Goal: Task Accomplishment & Management: Manage account settings

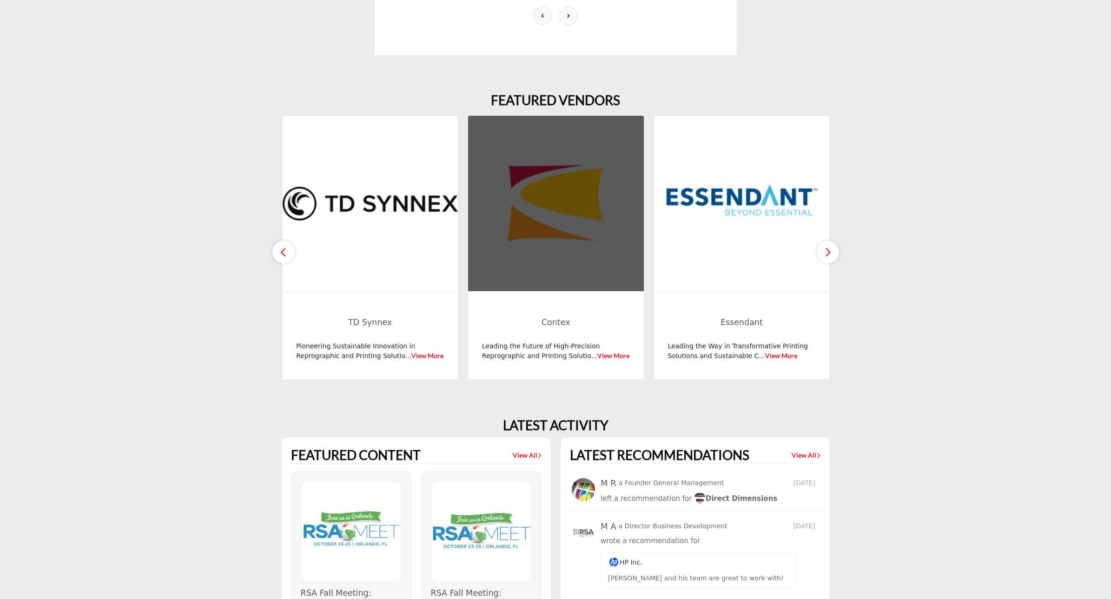
scroll to position [872, 0]
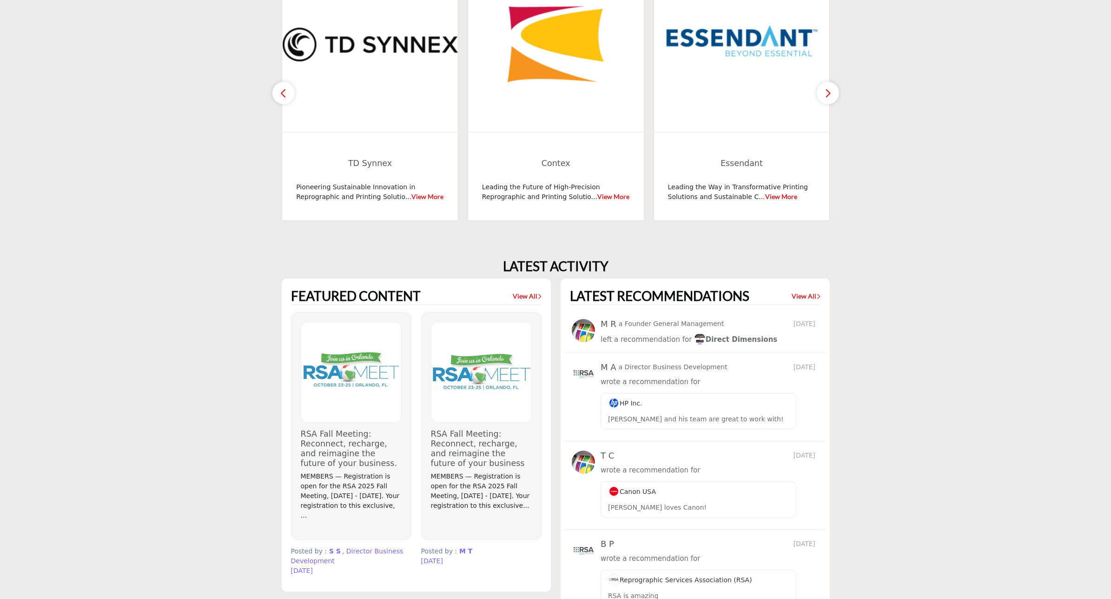
click at [491, 357] on img at bounding box center [481, 372] width 100 height 100
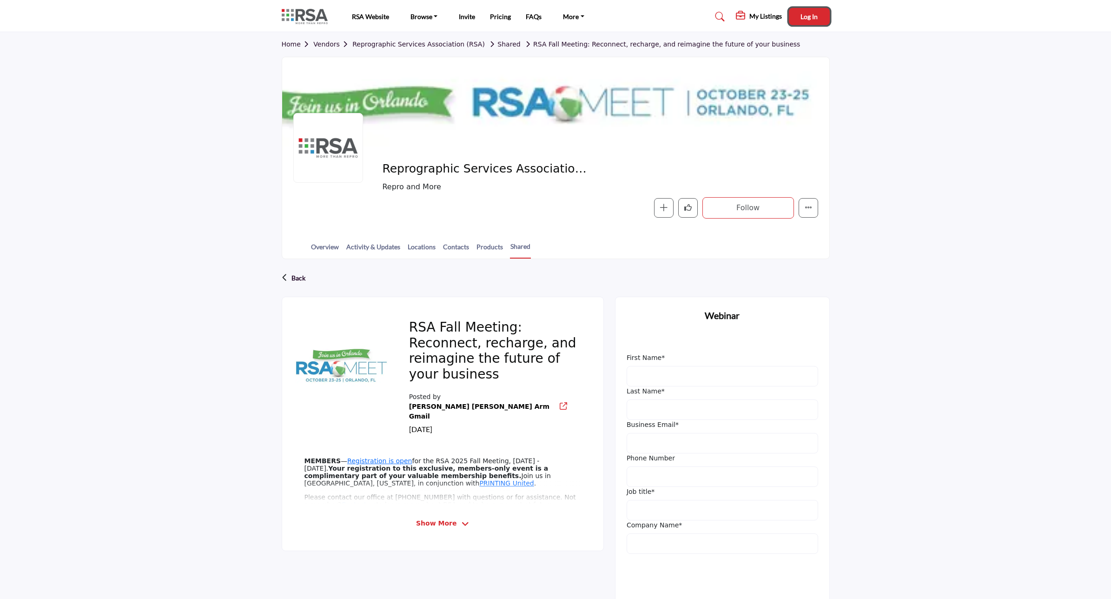
click at [809, 20] on button "Log In" at bounding box center [809, 16] width 41 height 17
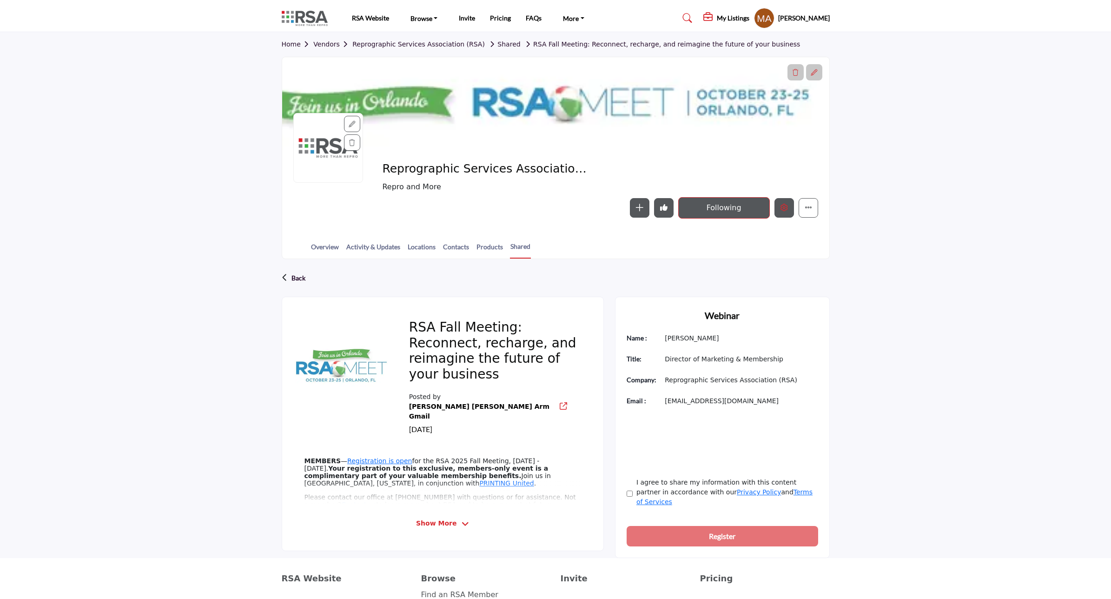
click at [786, 211] on icon "Edit company" at bounding box center [784, 207] width 7 height 7
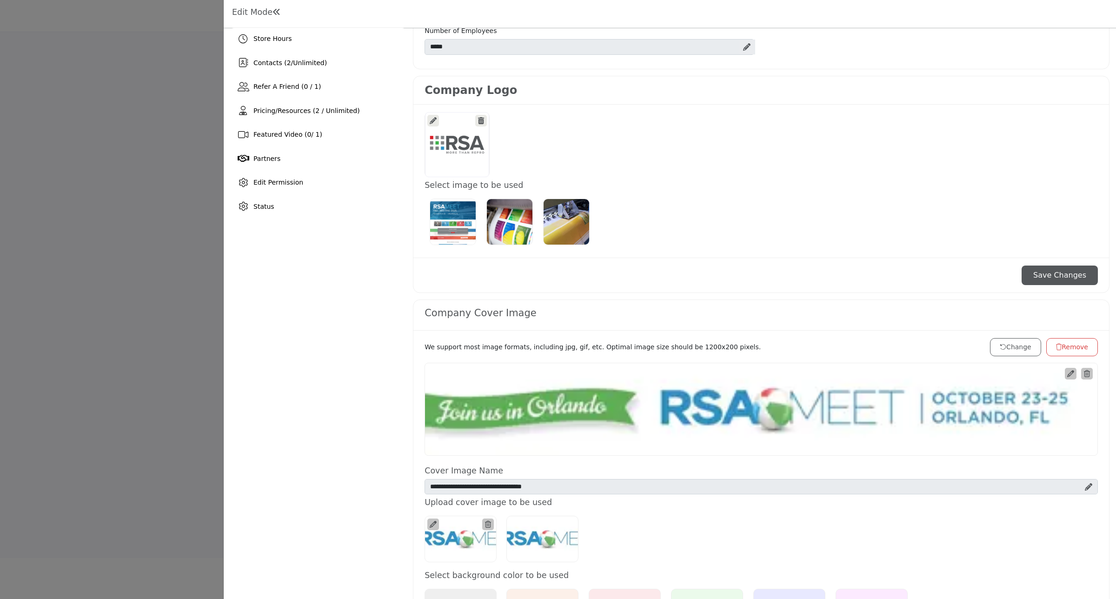
scroll to position [349, 0]
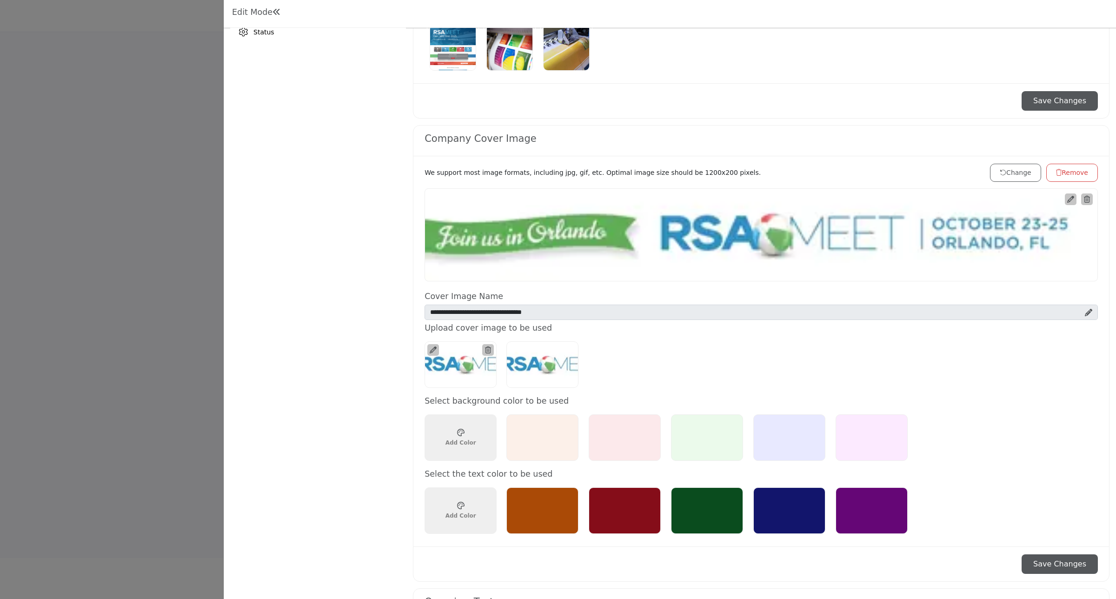
click at [454, 438] on div "Choose a color ******* Add Color" at bounding box center [461, 438] width 38 height 26
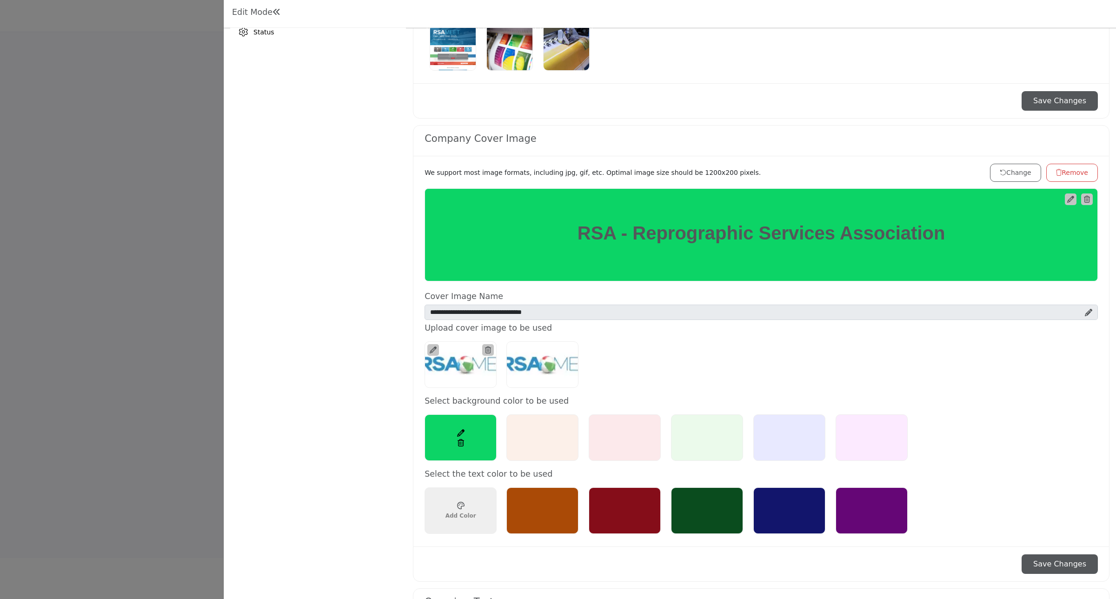
type input "*******"
click at [637, 354] on ul at bounding box center [741, 364] width 481 height 57
click at [449, 517] on span "Add Color" at bounding box center [460, 515] width 31 height 8
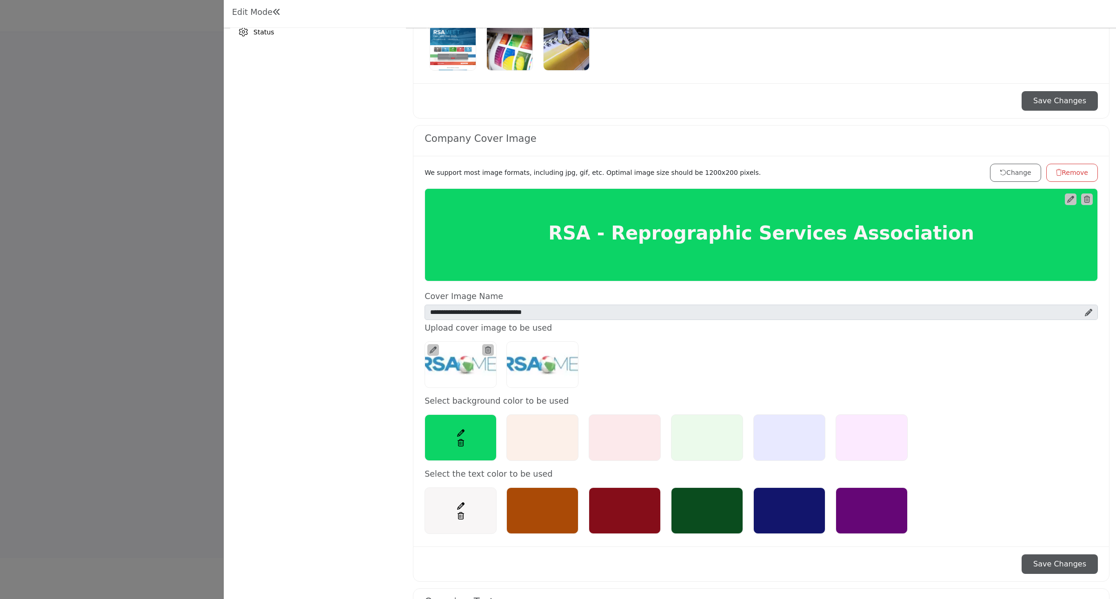
type input "*******"
click at [660, 378] on ul at bounding box center [741, 364] width 481 height 57
click at [1016, 174] on button "Change" at bounding box center [1015, 173] width 51 height 18
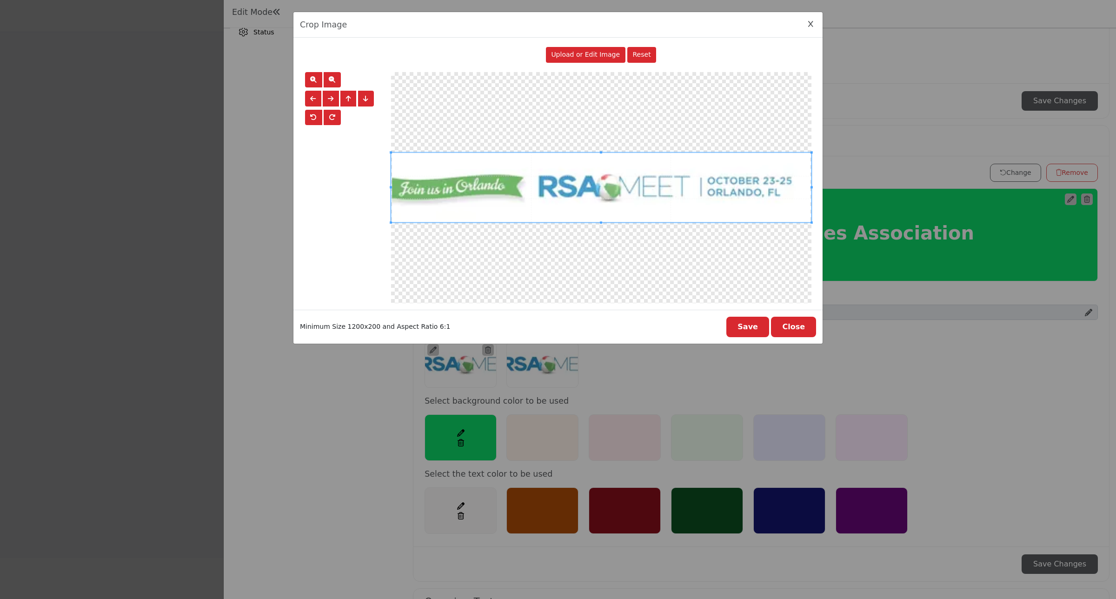
click at [801, 333] on button "Close" at bounding box center [793, 327] width 45 height 20
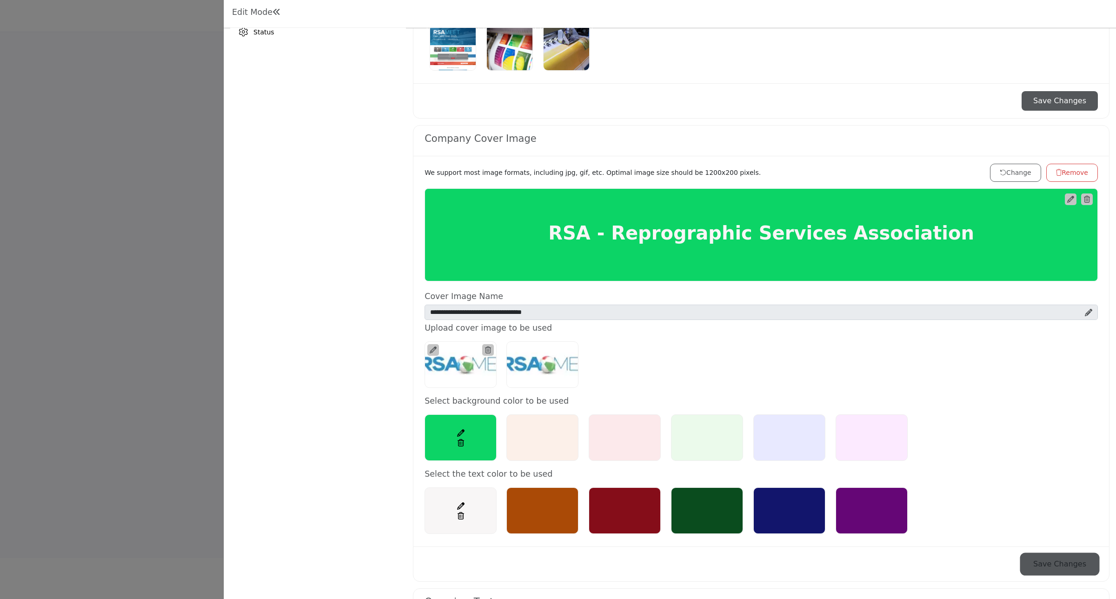
click at [1057, 567] on button "Save Changes" at bounding box center [1059, 564] width 76 height 20
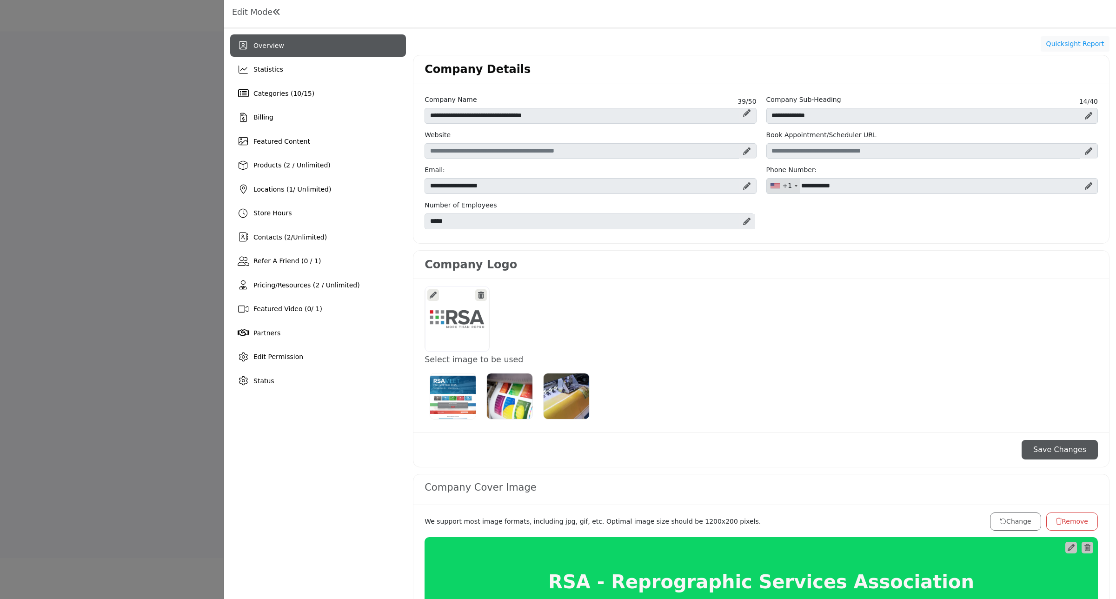
click at [250, 8] on h1 "Edit Mode" at bounding box center [256, 12] width 49 height 10
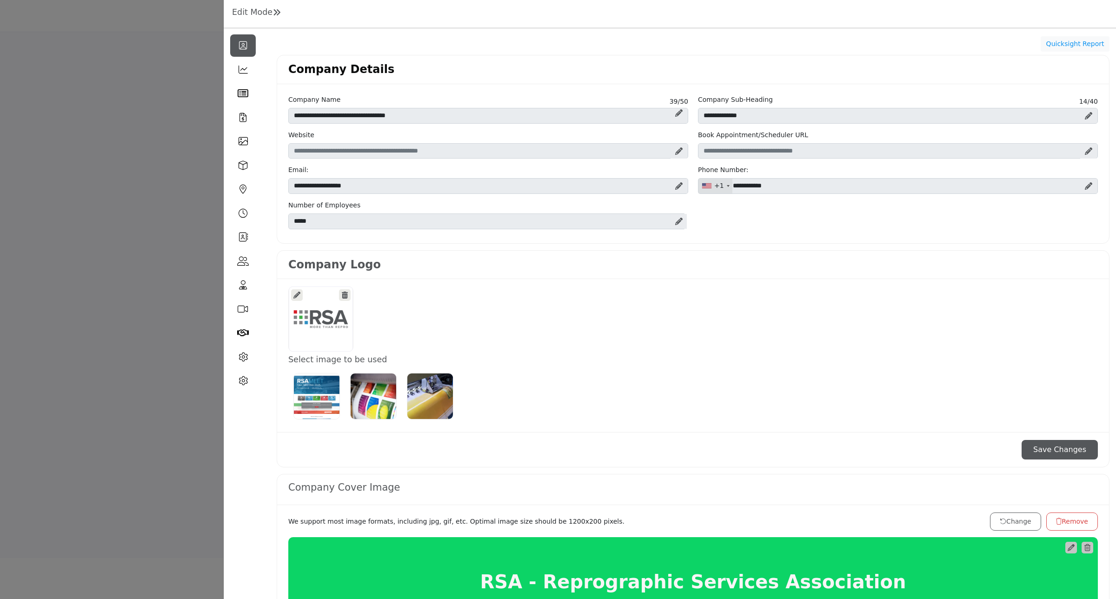
click at [1080, 115] on div at bounding box center [1088, 115] width 16 height 15
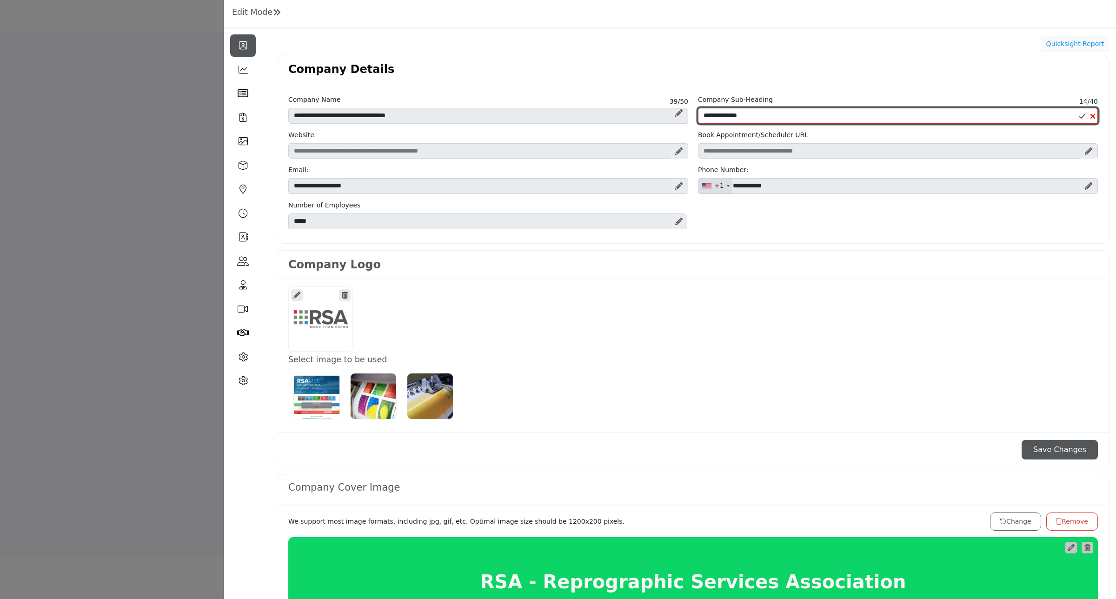
drag, startPoint x: 771, startPoint y: 123, endPoint x: 643, endPoint y: 107, distance: 129.4
click at [643, 107] on div "**********" at bounding box center [693, 165] width 819 height 140
type input "*"
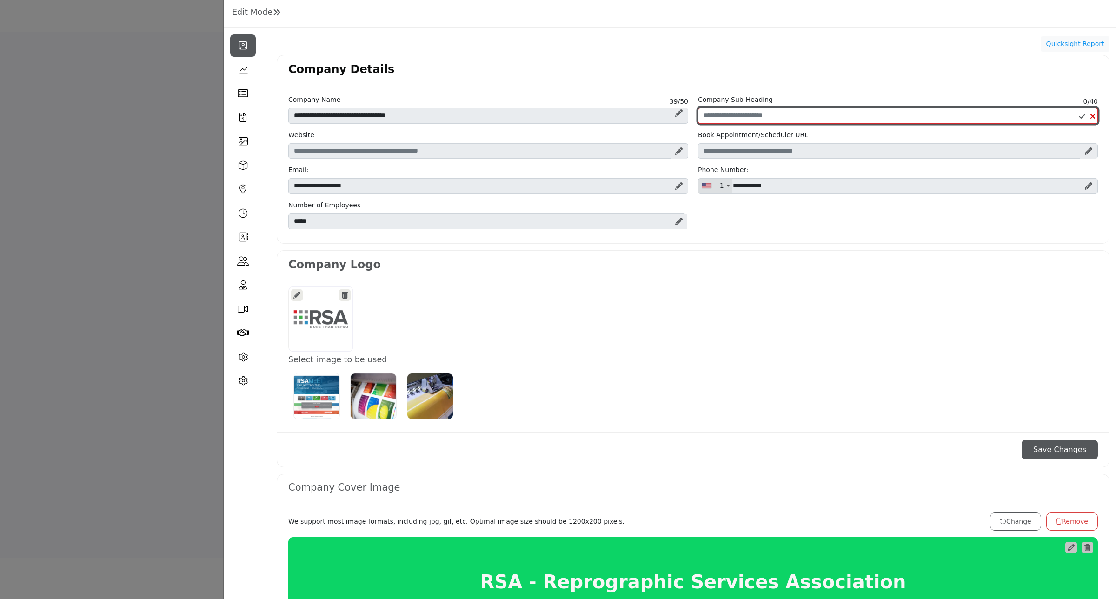
type input "*"
click at [587, 124] on div "**********" at bounding box center [693, 165] width 819 height 140
click at [793, 115] on input "**********" at bounding box center [898, 116] width 400 height 16
type input "**********"
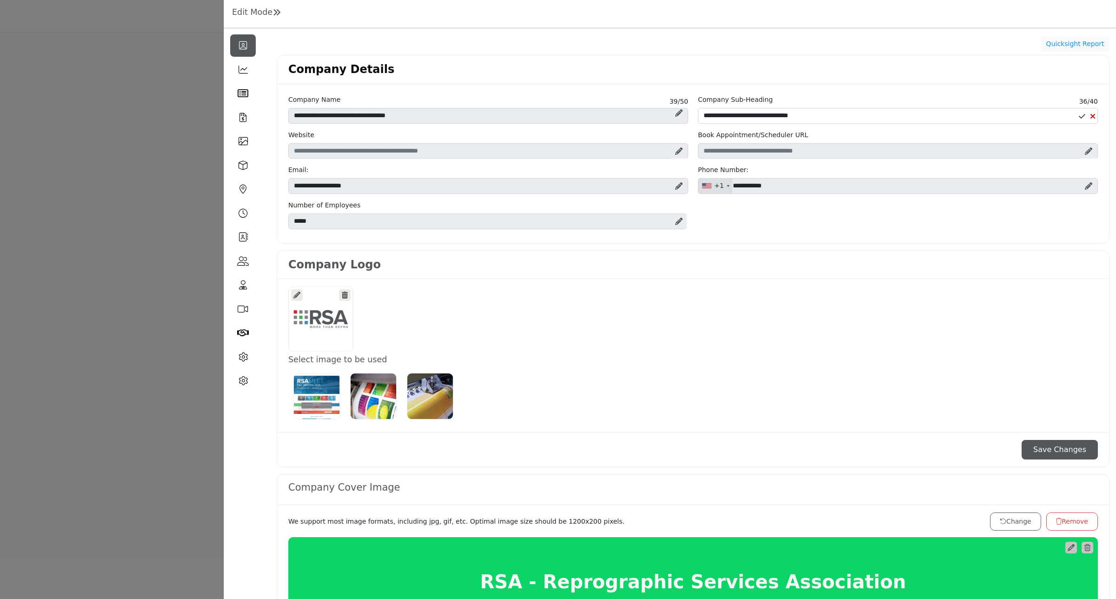
click at [1079, 115] on icon at bounding box center [1082, 116] width 7 height 7
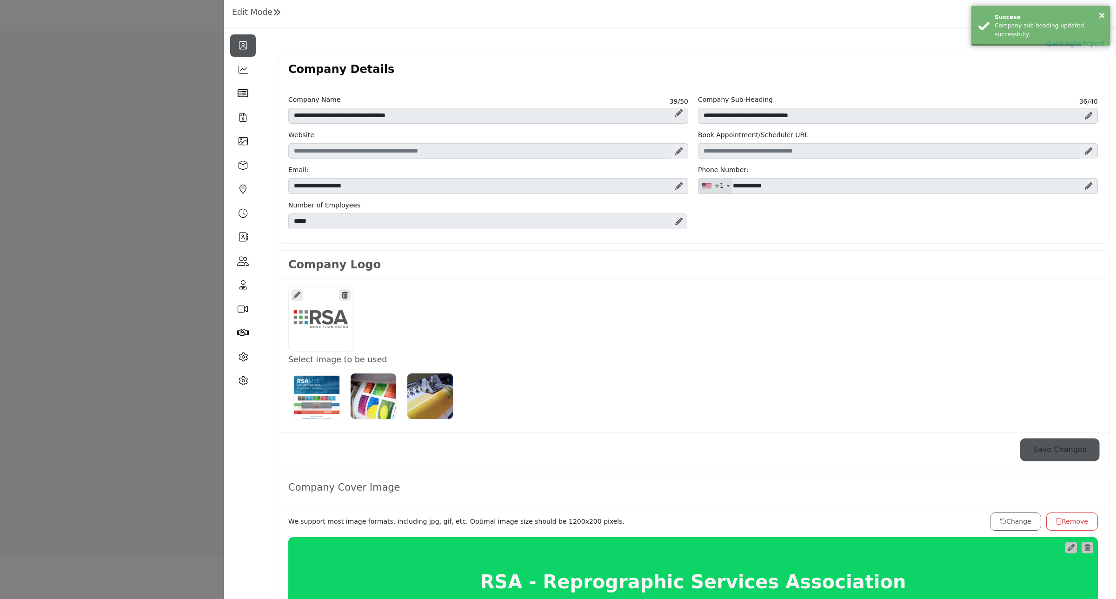
click at [1075, 453] on button "Save Changes" at bounding box center [1059, 450] width 76 height 20
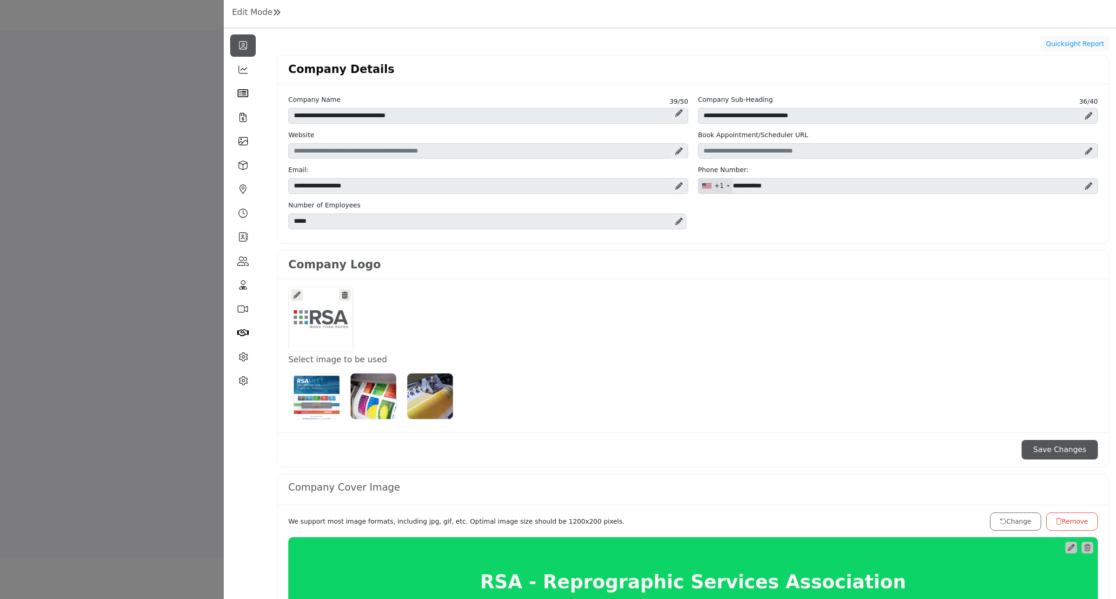
click at [131, 300] on div at bounding box center [558, 299] width 1116 height 599
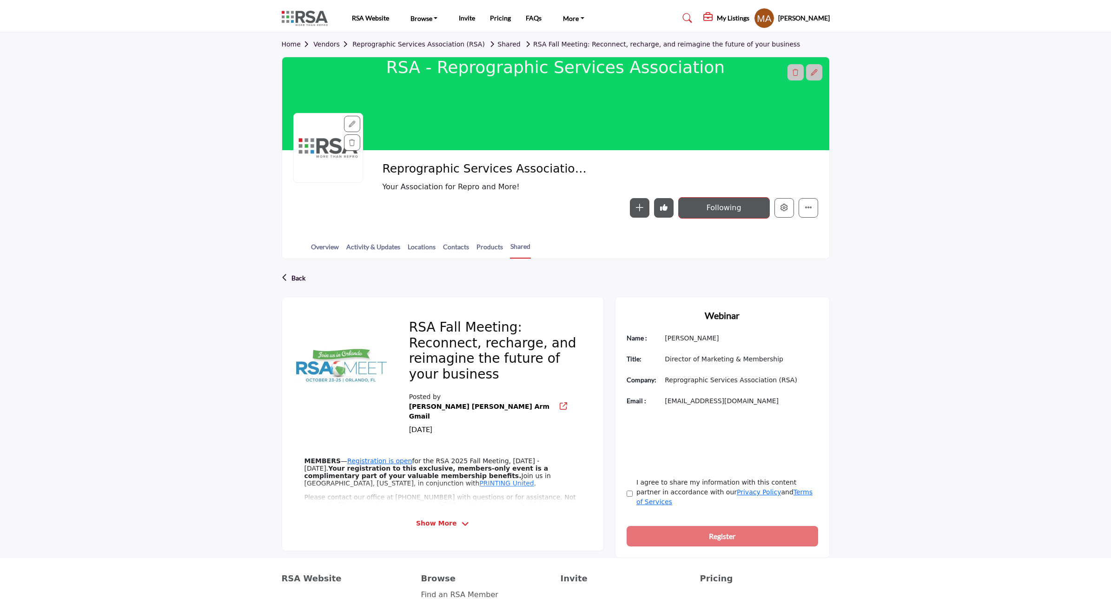
click at [818, 72] on div at bounding box center [814, 72] width 16 height 16
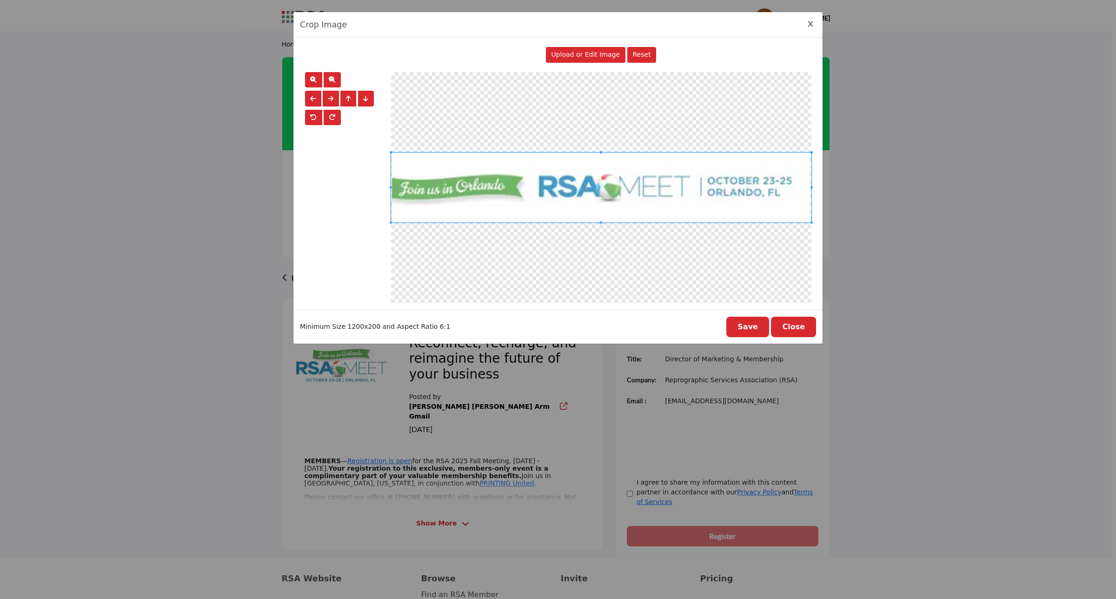
click at [811, 27] on icon "Close Image Upload Modal" at bounding box center [810, 24] width 5 height 7
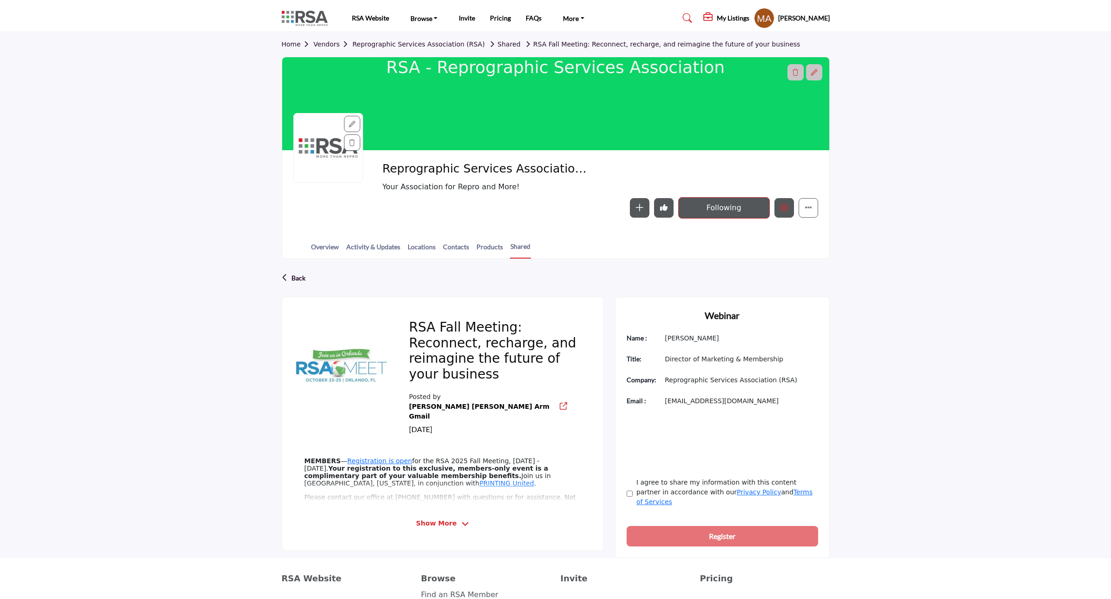
click at [785, 203] on button "Edit company" at bounding box center [785, 208] width 20 height 20
click at [782, 211] on icon "Edit company" at bounding box center [784, 207] width 7 height 7
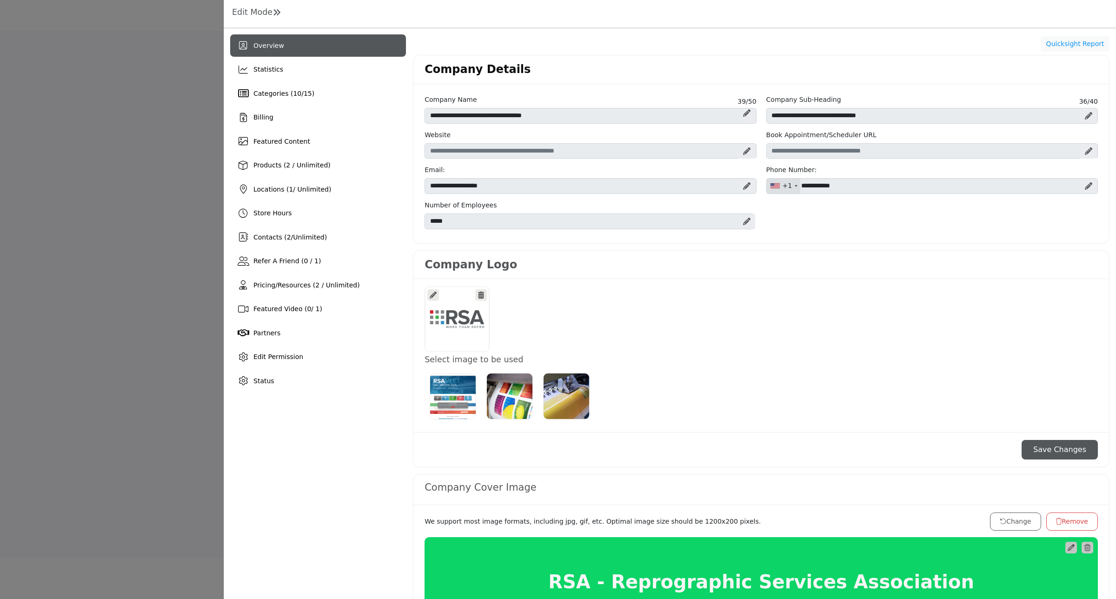
click at [254, 8] on h1 "Edit Mode" at bounding box center [256, 12] width 49 height 10
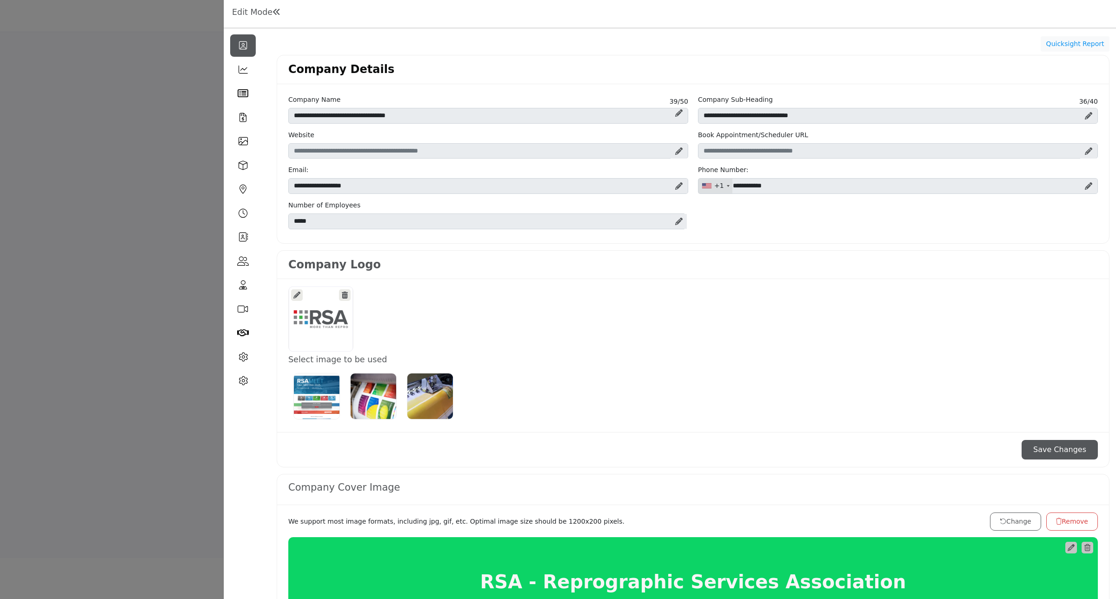
click at [181, 253] on div at bounding box center [558, 299] width 1116 height 599
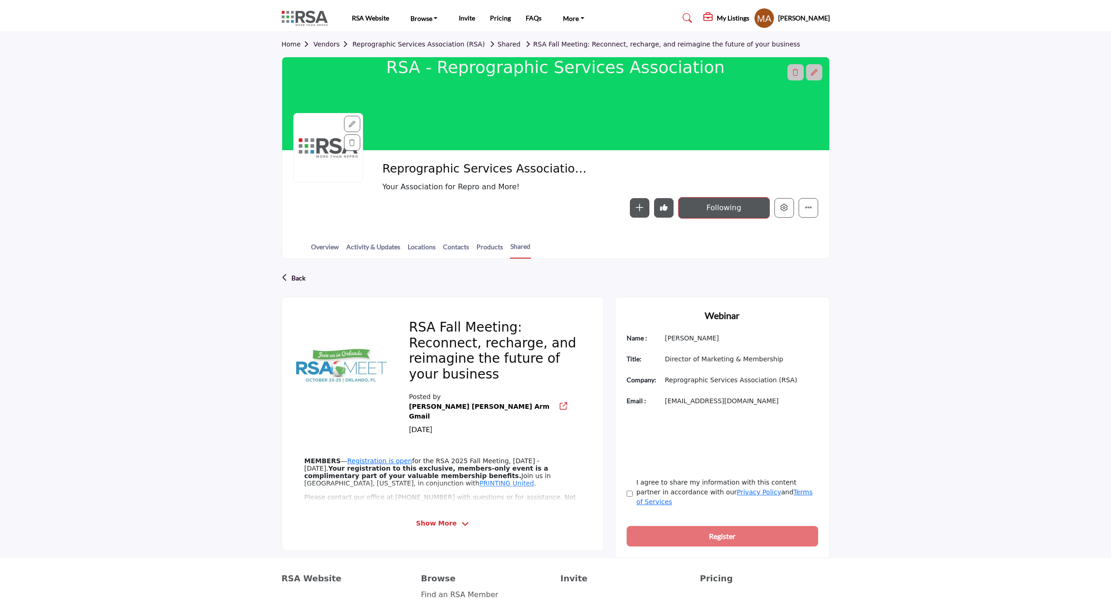
click at [815, 72] on icon at bounding box center [814, 72] width 7 height 7
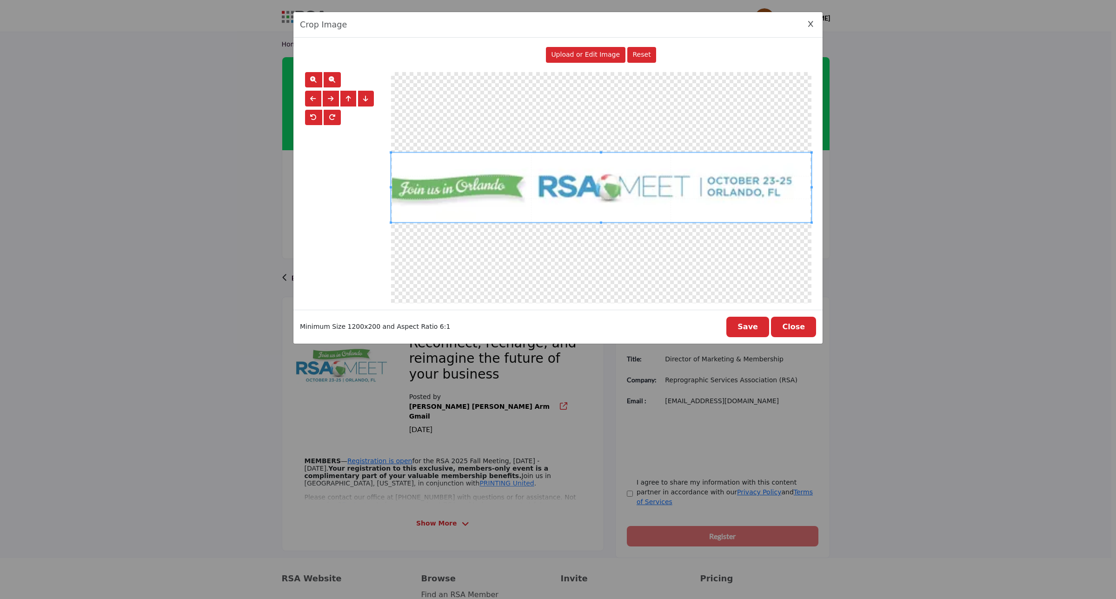
click at [811, 24] on icon "Close Image Upload Modal" at bounding box center [810, 24] width 5 height 7
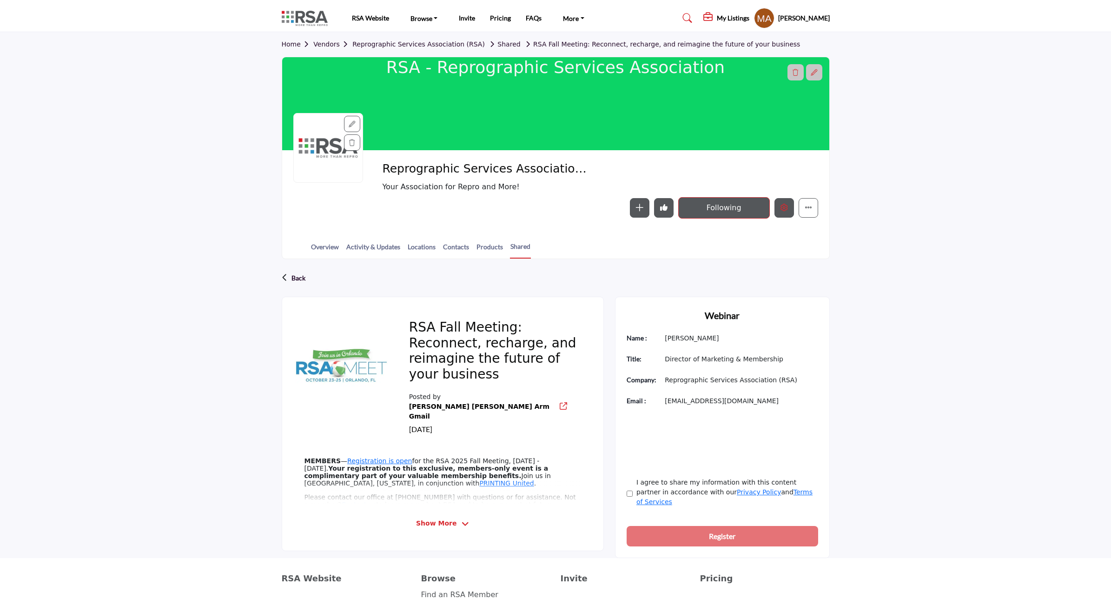
click at [786, 208] on icon "Edit company" at bounding box center [784, 207] width 7 height 7
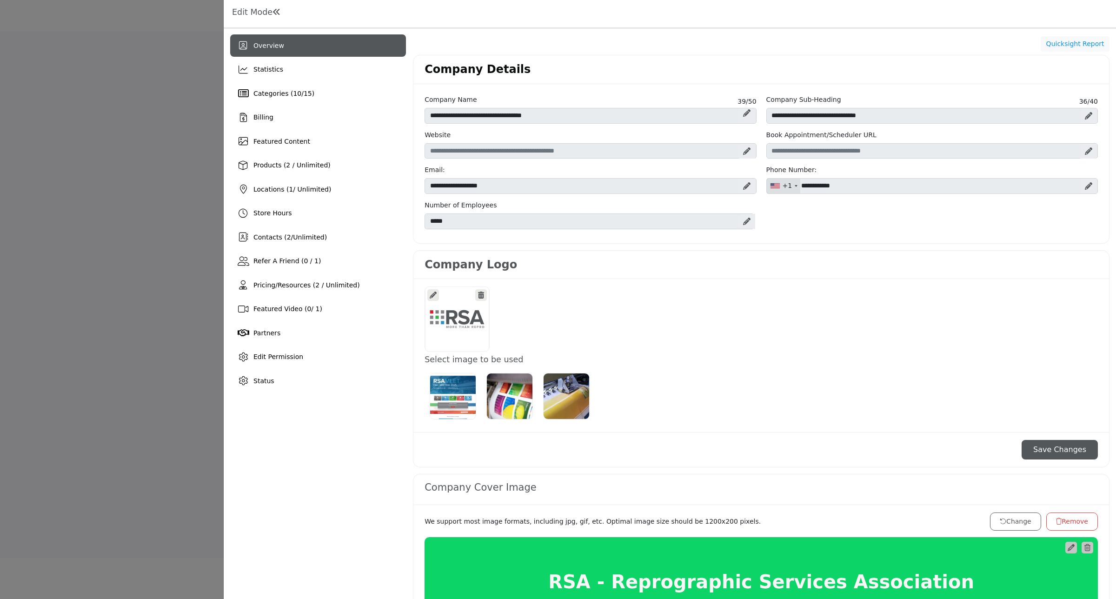
click at [206, 87] on div at bounding box center [558, 299] width 1116 height 599
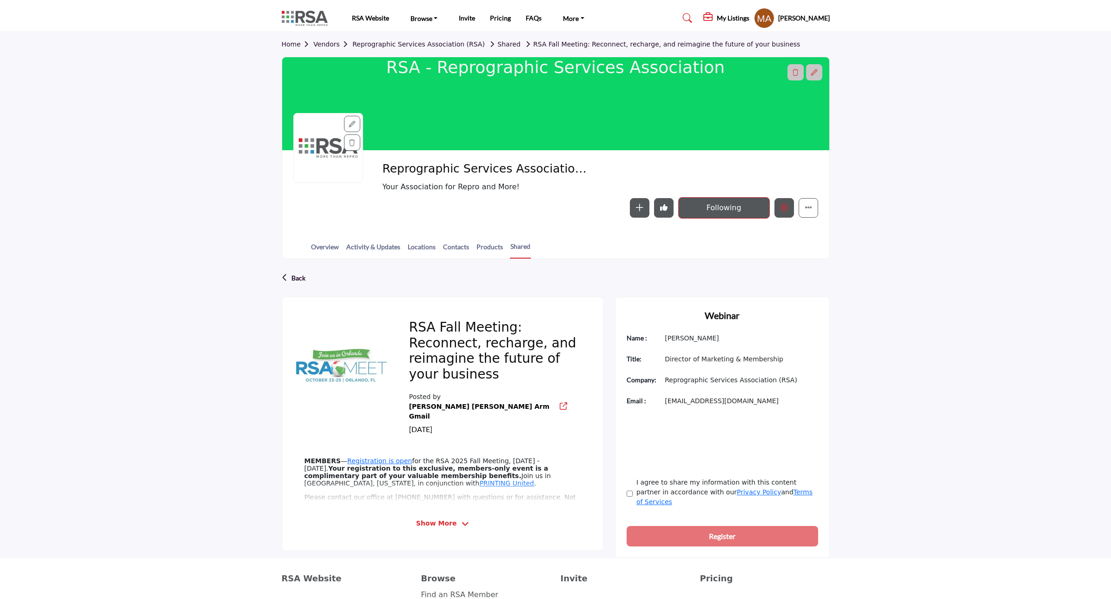
click at [784, 210] on icon "Edit company" at bounding box center [784, 207] width 7 height 7
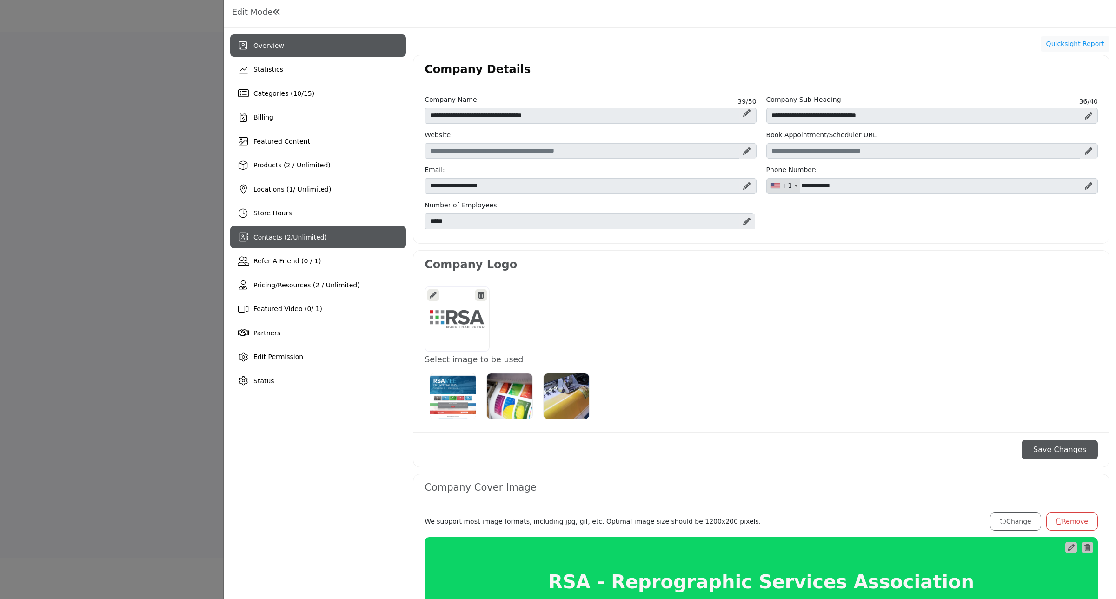
drag, startPoint x: 286, startPoint y: 235, endPoint x: 291, endPoint y: 234, distance: 4.9
click at [286, 235] on span "Contacts ( 2 / Unlimited )" at bounding box center [289, 236] width 73 height 7
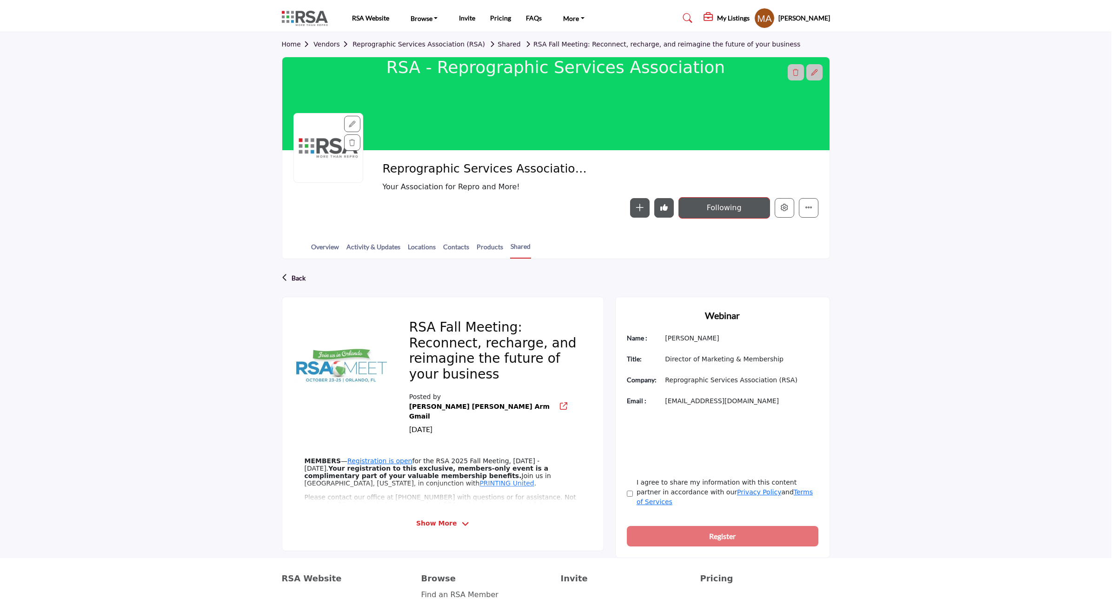
click at [141, 370] on div at bounding box center [558, 299] width 1116 height 599
click at [289, 45] on link "Home" at bounding box center [298, 43] width 32 height 7
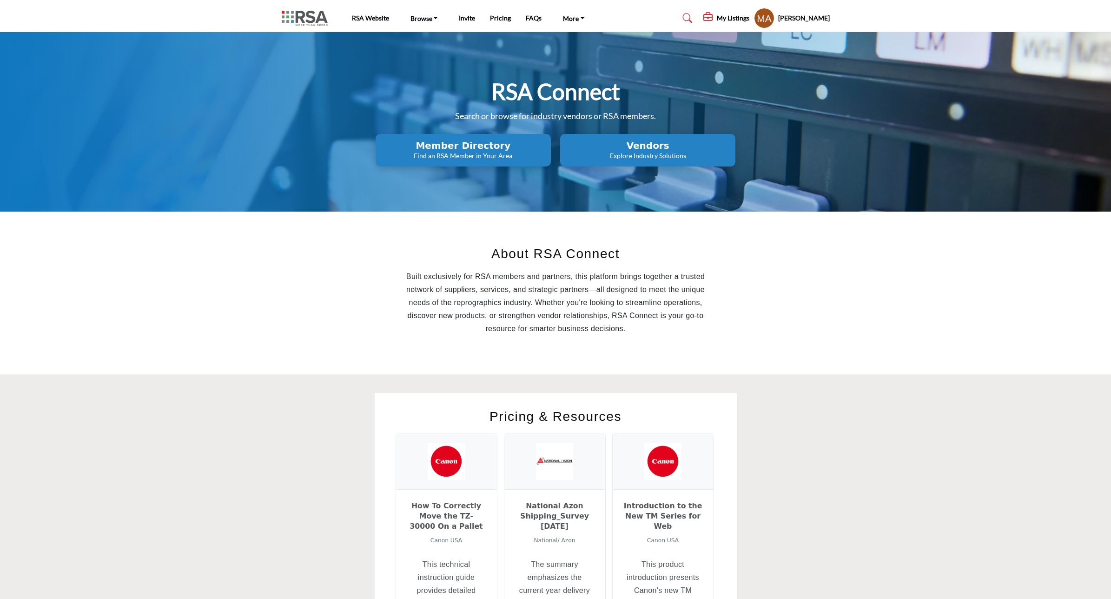
click at [717, 20] on h5 "My Listings" at bounding box center [733, 18] width 33 height 8
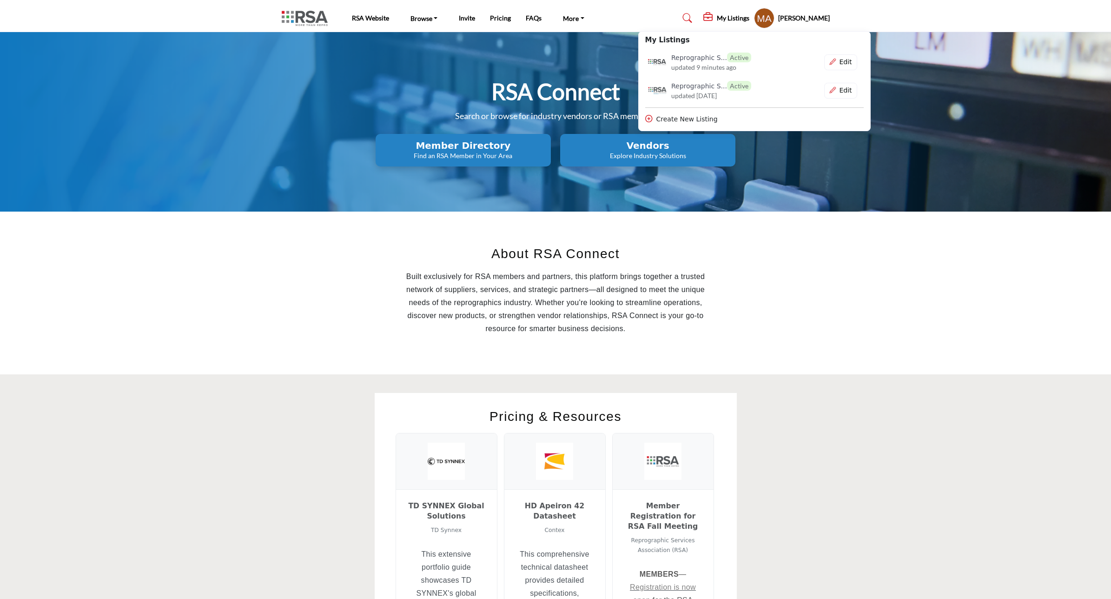
click at [938, 93] on div "RSA Connect Search or browse for industry vendors or RSA members. Member Direct…" at bounding box center [555, 121] width 1111 height 179
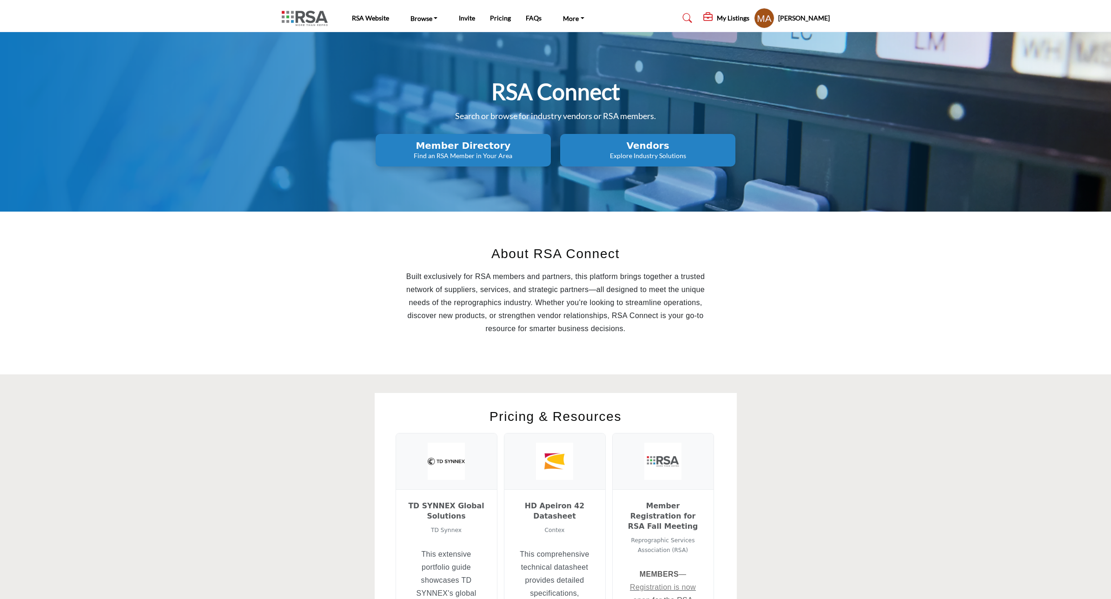
click at [787, 19] on h5 "[PERSON_NAME]" at bounding box center [804, 17] width 52 height 9
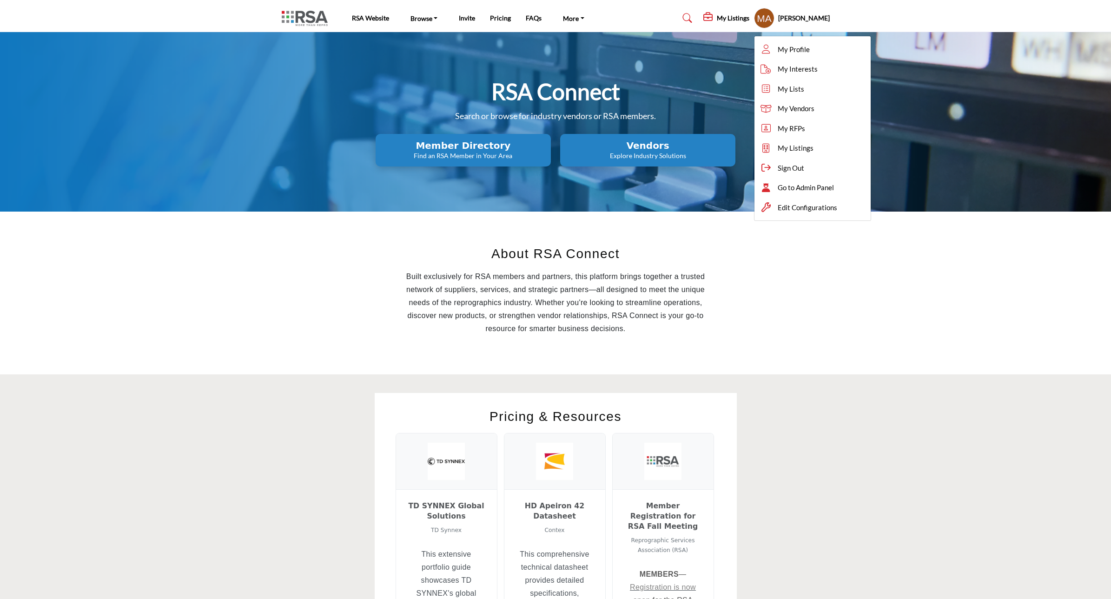
click at [751, 300] on div "About RSA Connect Built exclusively for RSA members and partners, this platform…" at bounding box center [556, 293] width 558 height 126
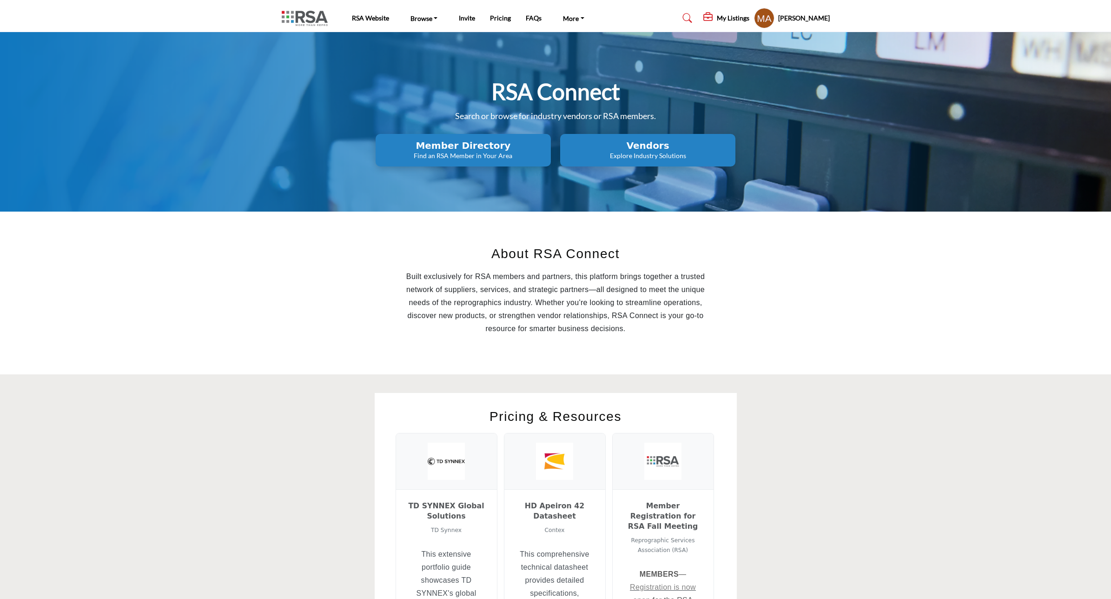
click at [548, 144] on h2 "Vendors" at bounding box center [463, 145] width 170 height 11
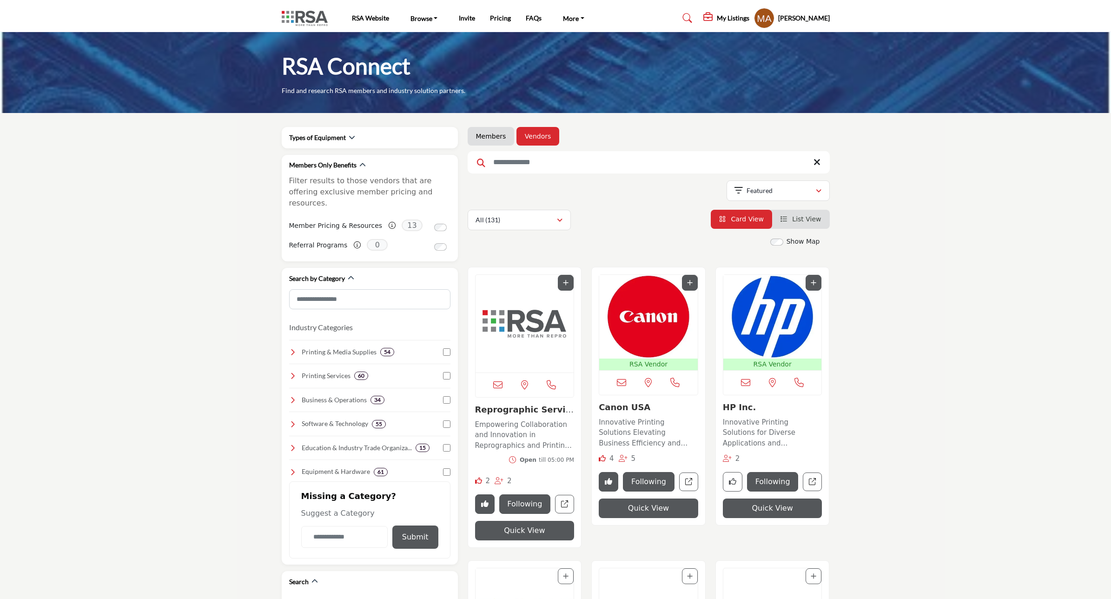
click at [536, 321] on img "Open Listing in new tab" at bounding box center [525, 324] width 99 height 98
click at [543, 332] on img "Open Listing in new tab" at bounding box center [525, 324] width 99 height 98
click at [526, 327] on img "Open Listing in new tab" at bounding box center [525, 324] width 99 height 98
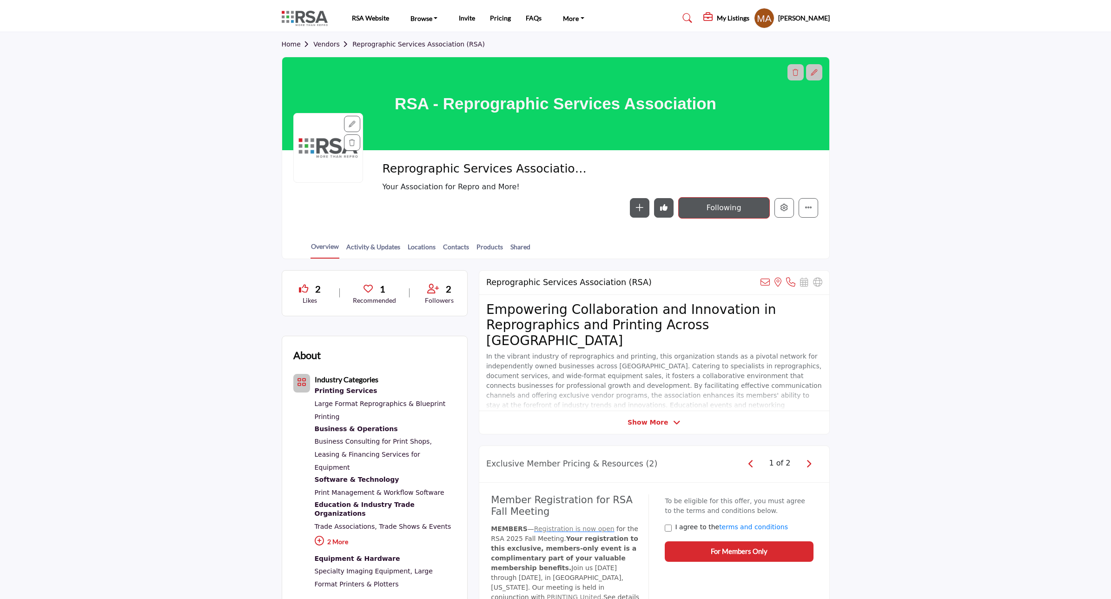
click at [667, 424] on span "Show More" at bounding box center [654, 423] width 53 height 10
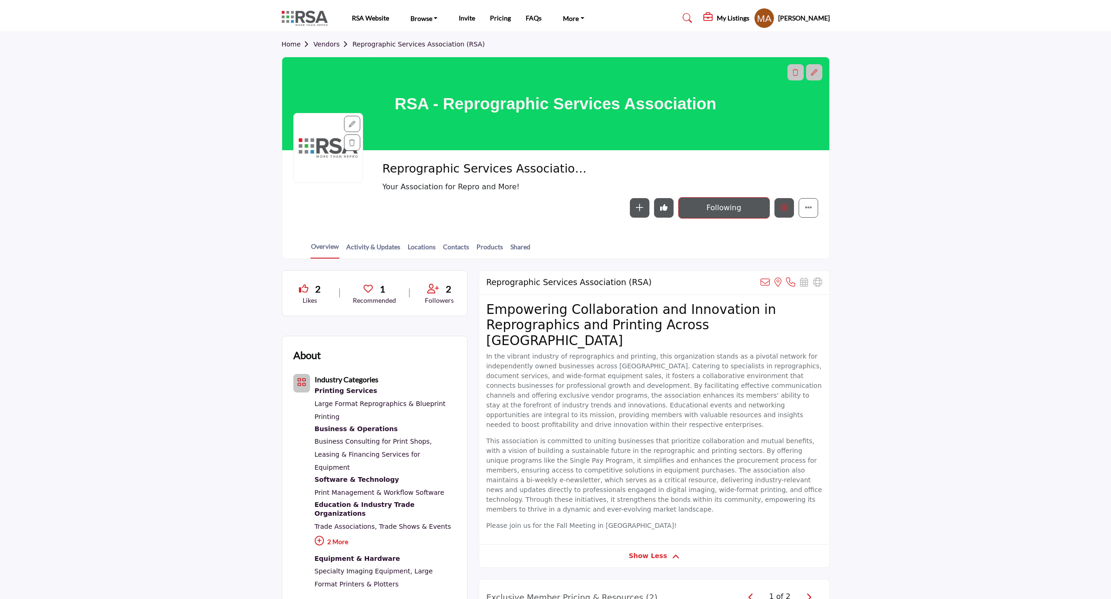
click at [782, 214] on button "Edit company" at bounding box center [785, 208] width 20 height 20
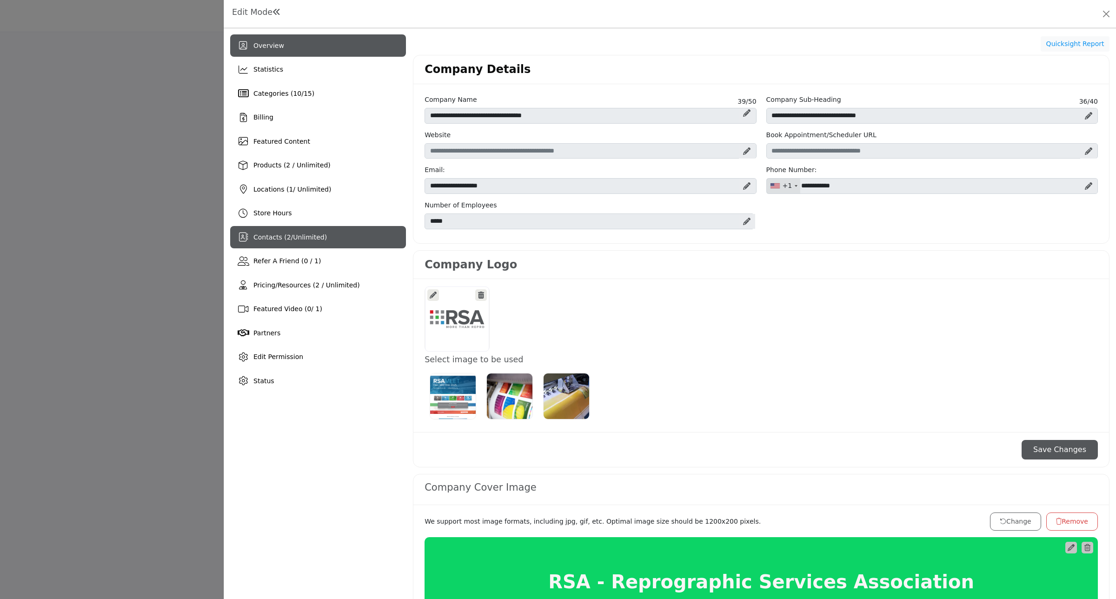
drag, startPoint x: 275, startPoint y: 235, endPoint x: 288, endPoint y: 235, distance: 13.5
click at [275, 235] on span "Contacts ( 2 / Unlimited )" at bounding box center [289, 236] width 73 height 7
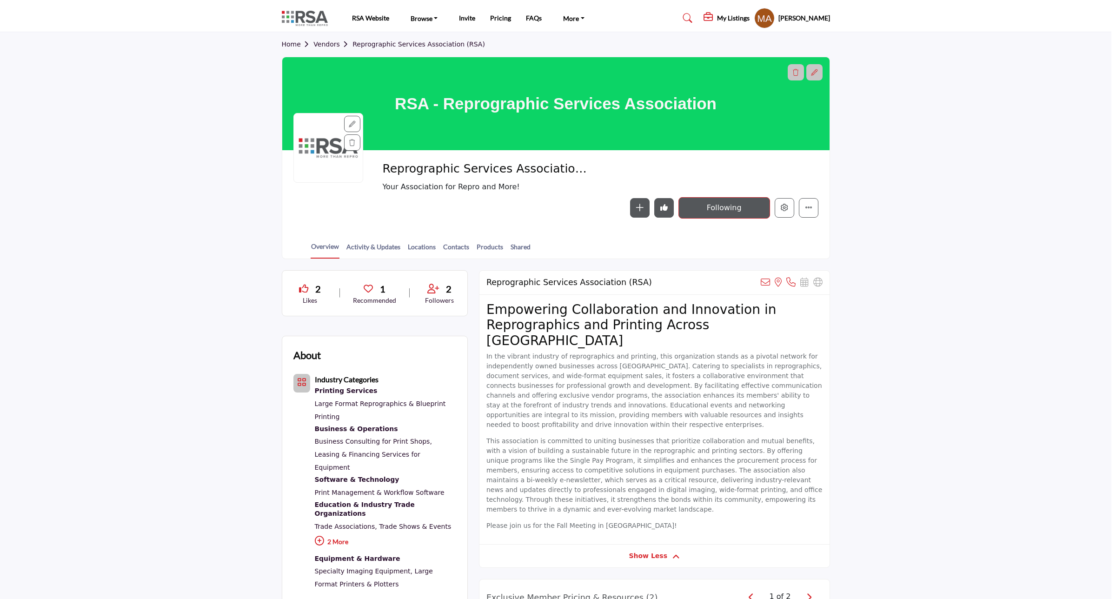
click at [74, 220] on div at bounding box center [558, 299] width 1116 height 599
click at [796, 19] on h5 "[PERSON_NAME]" at bounding box center [804, 17] width 52 height 9
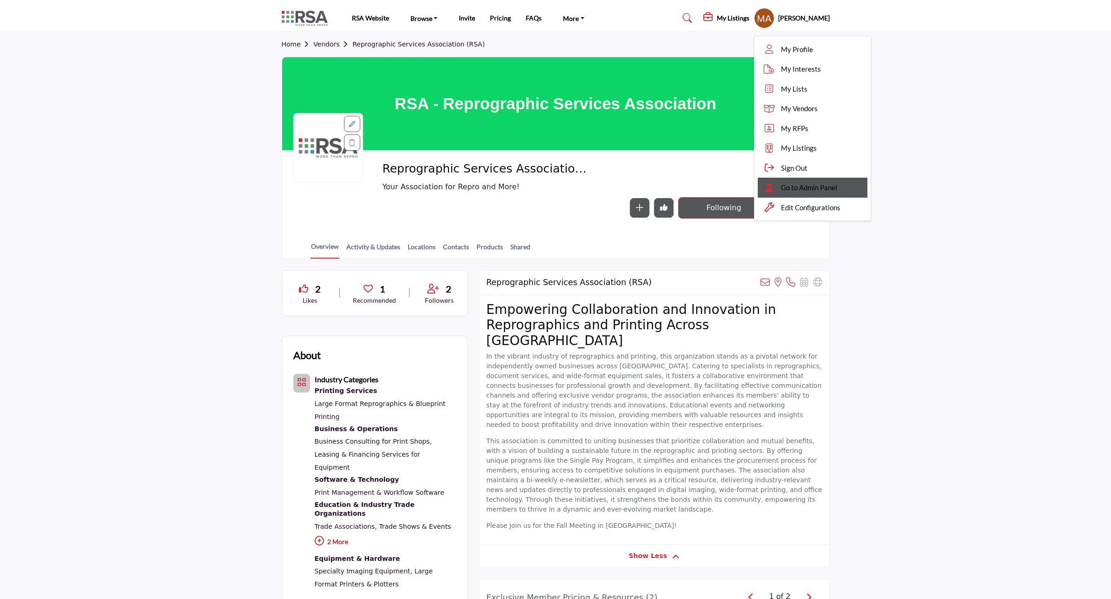
click at [781, 182] on span "Go to Admin Panel" at bounding box center [809, 187] width 56 height 11
